Goal: Information Seeking & Learning: Learn about a topic

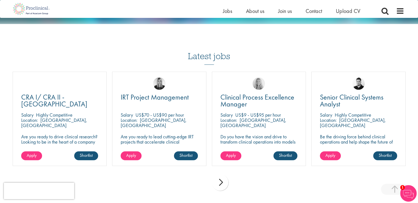
scroll to position [645, 0]
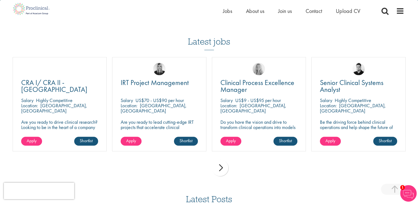
click at [220, 170] on div "next" at bounding box center [220, 167] width 16 height 16
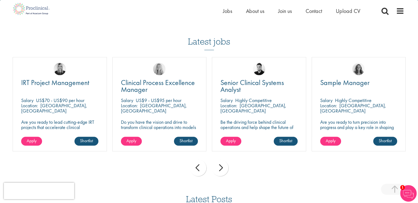
click at [220, 170] on div "next" at bounding box center [220, 167] width 16 height 16
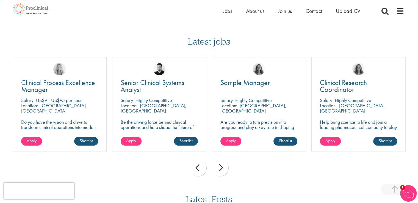
click at [220, 170] on div "next" at bounding box center [220, 167] width 16 height 16
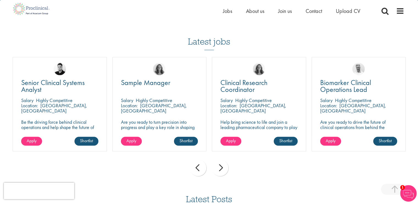
click at [220, 170] on div "next" at bounding box center [220, 167] width 16 height 16
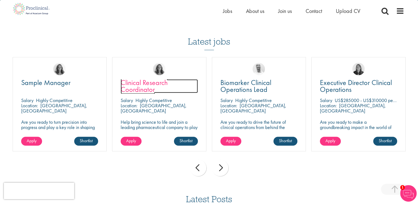
click at [155, 90] on link "Clinical Research Coordinator" at bounding box center [159, 86] width 77 height 14
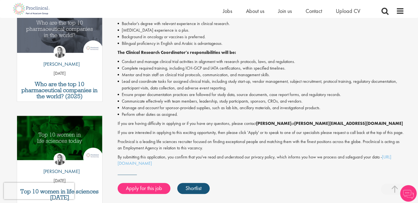
scroll to position [197, 0]
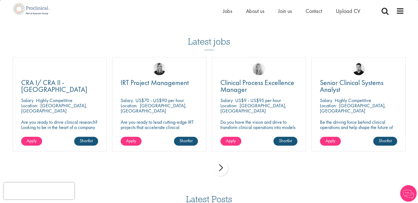
click at [219, 170] on div "next" at bounding box center [220, 167] width 16 height 16
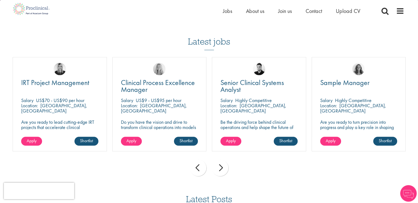
click at [219, 170] on div "next" at bounding box center [220, 167] width 16 height 16
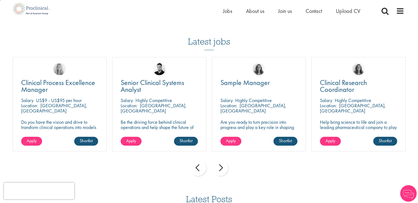
click at [219, 170] on div "next" at bounding box center [220, 167] width 16 height 16
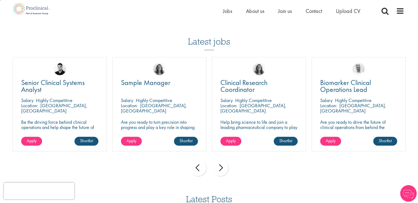
click at [219, 170] on div "next" at bounding box center [220, 167] width 16 height 16
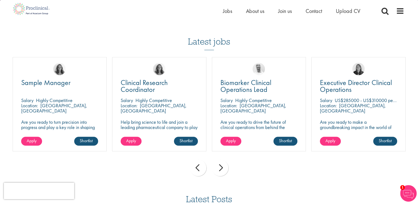
click at [219, 170] on div "next" at bounding box center [220, 167] width 16 height 16
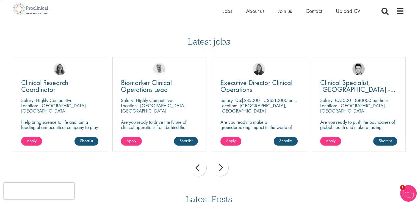
click at [219, 170] on div "next" at bounding box center [220, 167] width 16 height 16
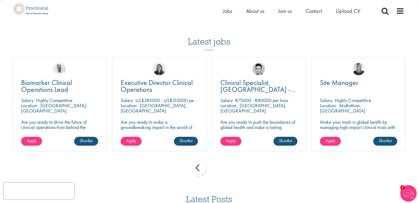
click at [219, 170] on div "prev next" at bounding box center [209, 168] width 398 height 24
